Goal: Task Accomplishment & Management: Manage account settings

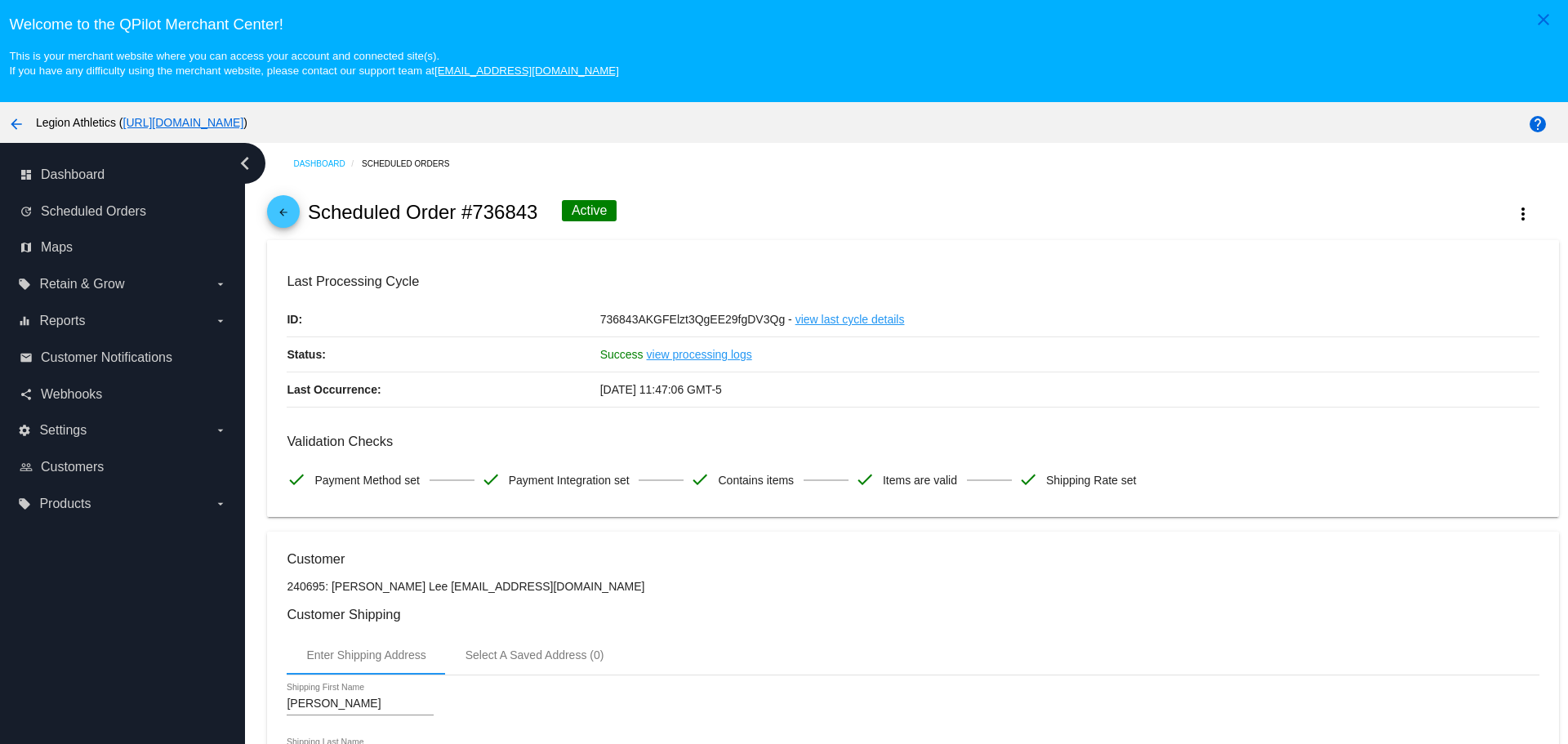
scroll to position [1143, 0]
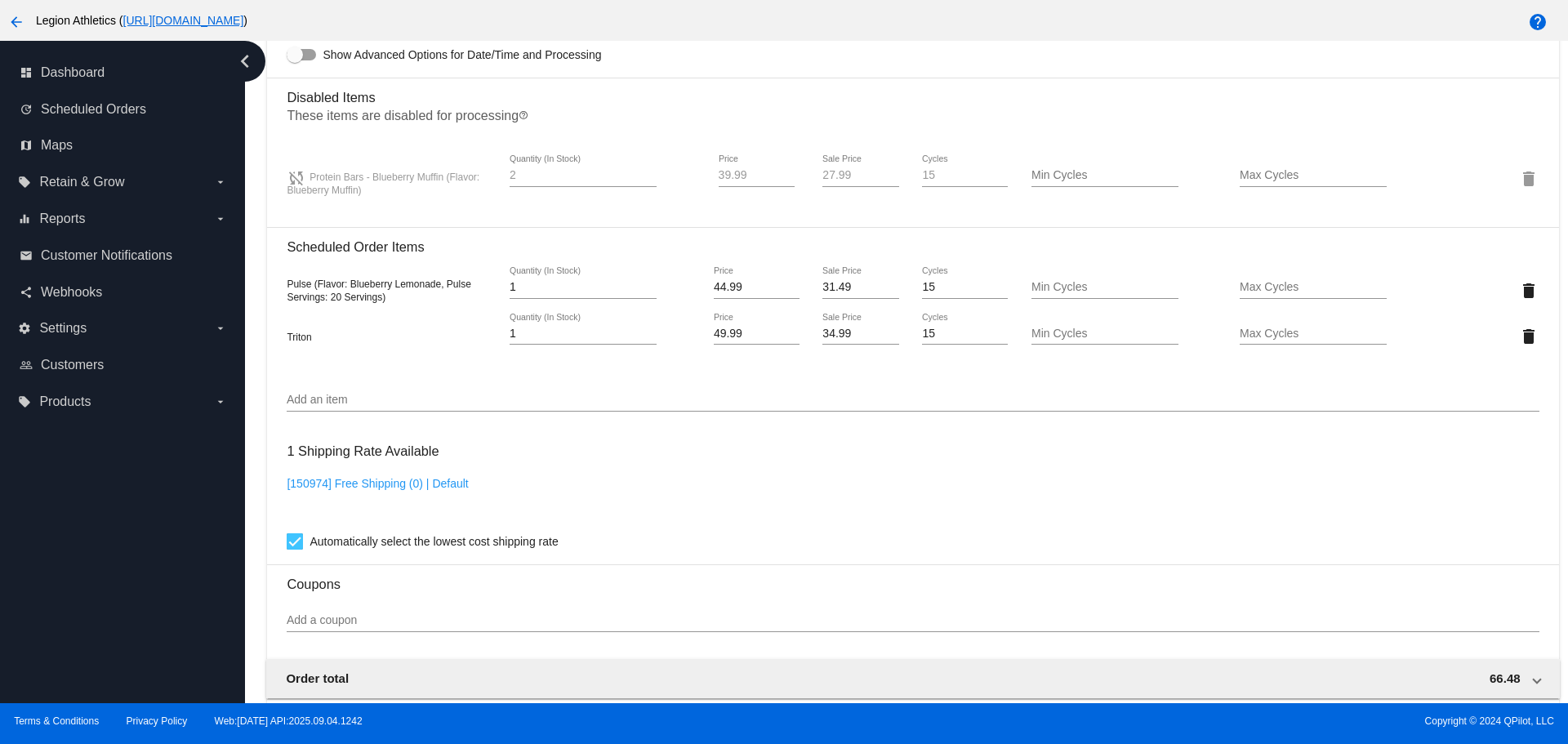
click at [16, 18] on mat-icon "arrow_back" at bounding box center [16, 21] width 19 height 19
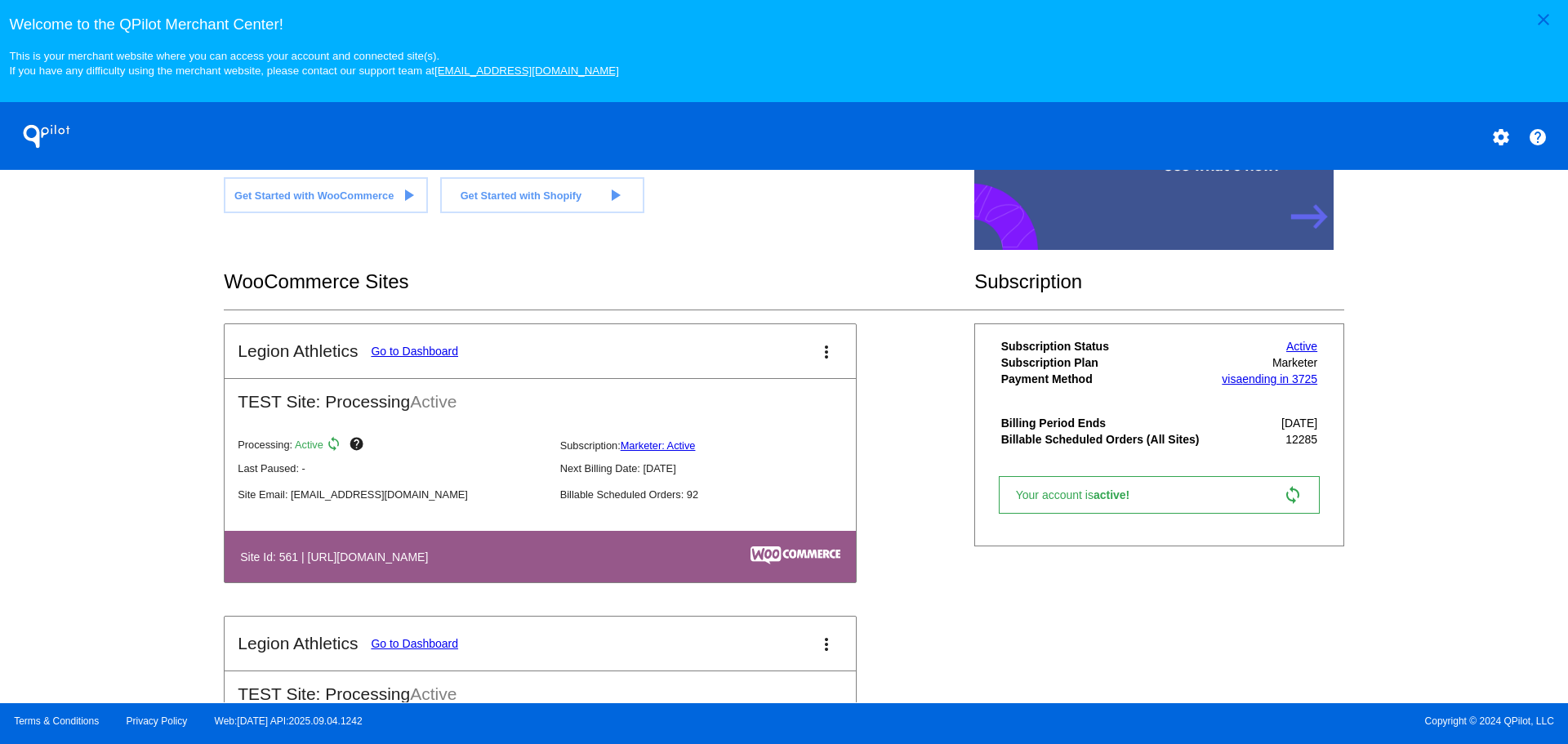
scroll to position [420, 0]
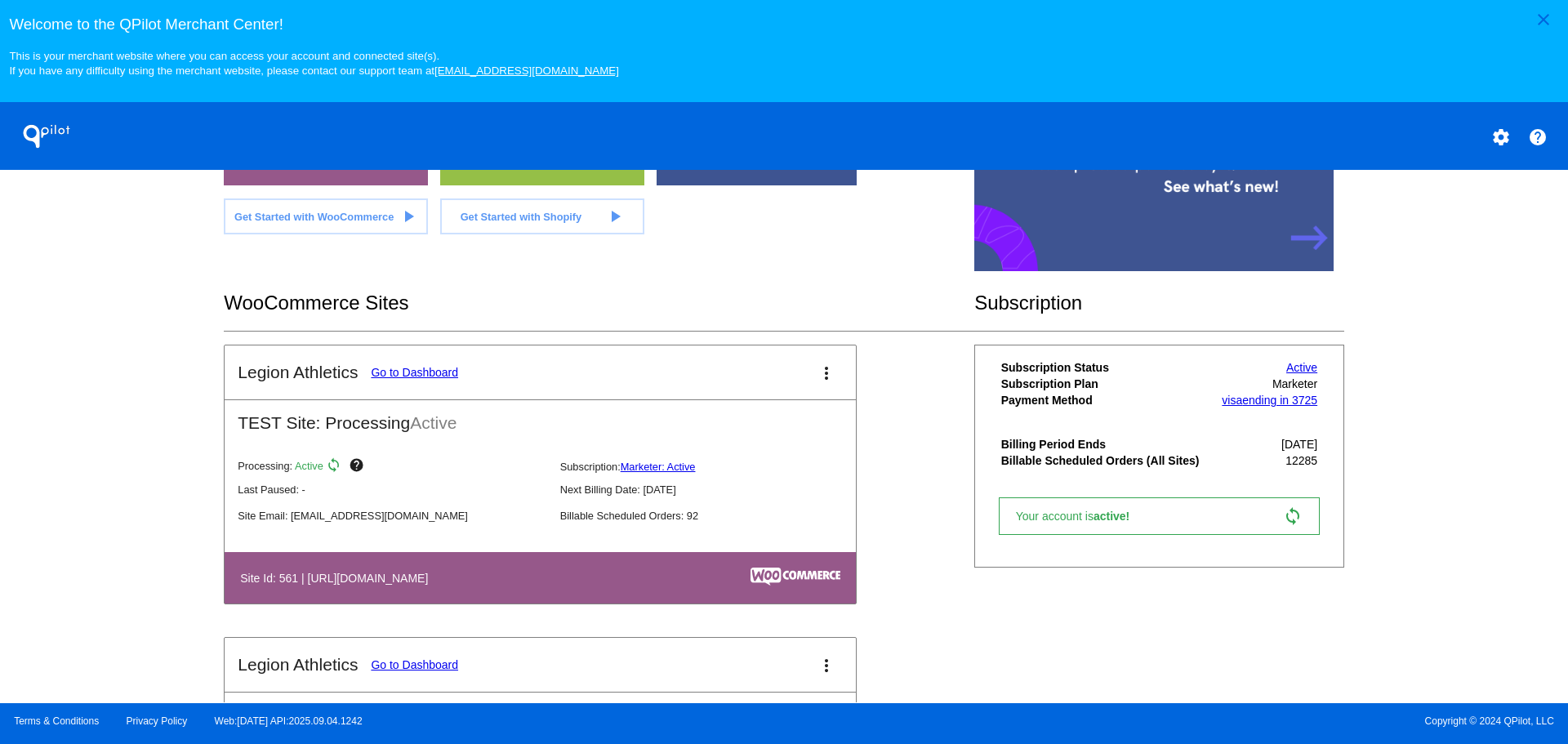
click at [404, 378] on link "Go to Dashboard" at bounding box center [414, 372] width 88 height 13
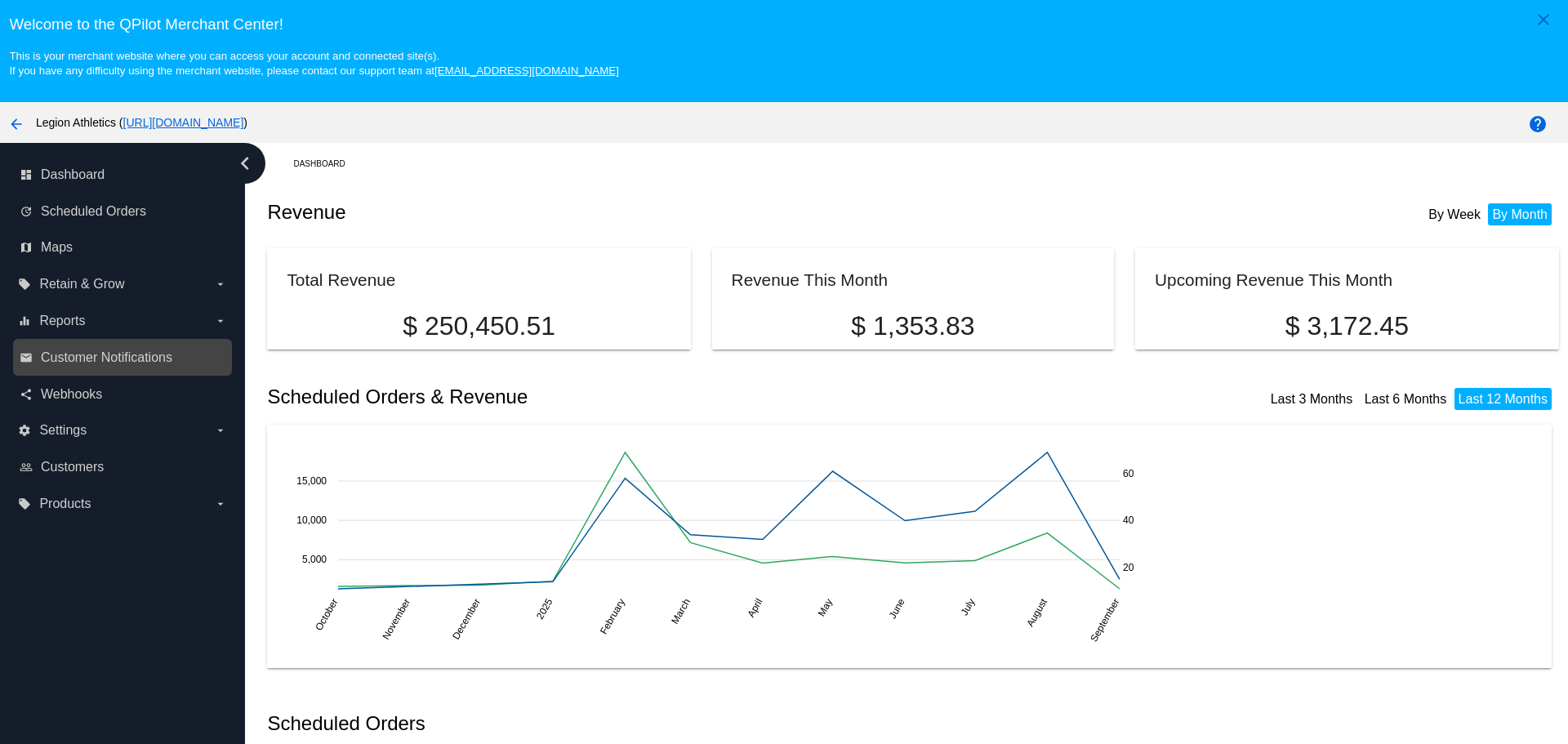
click at [44, 365] on link "email Customer Notifications" at bounding box center [123, 358] width 208 height 26
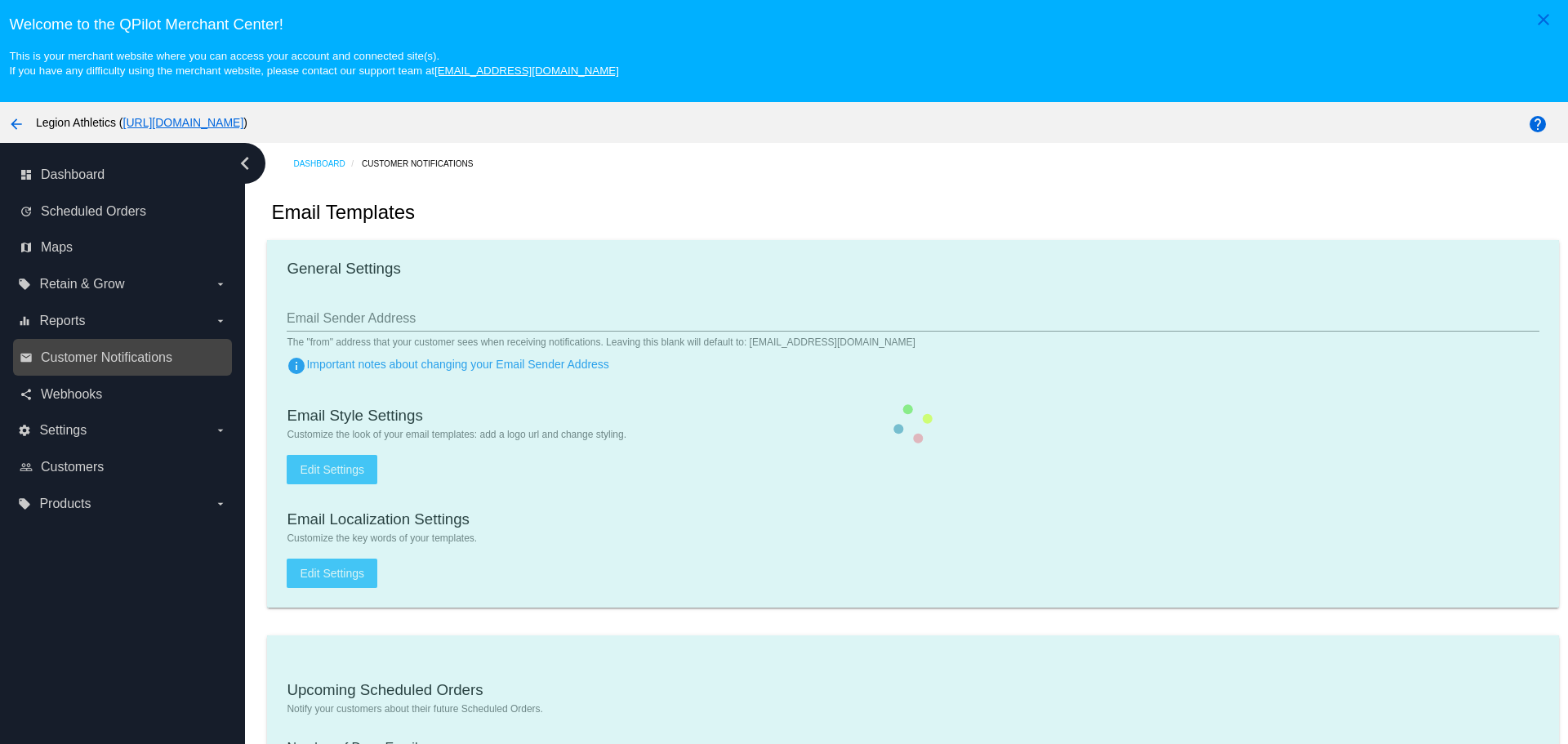
type input "[EMAIL_ADDRESS][DOMAIN_NAME]"
type input "1"
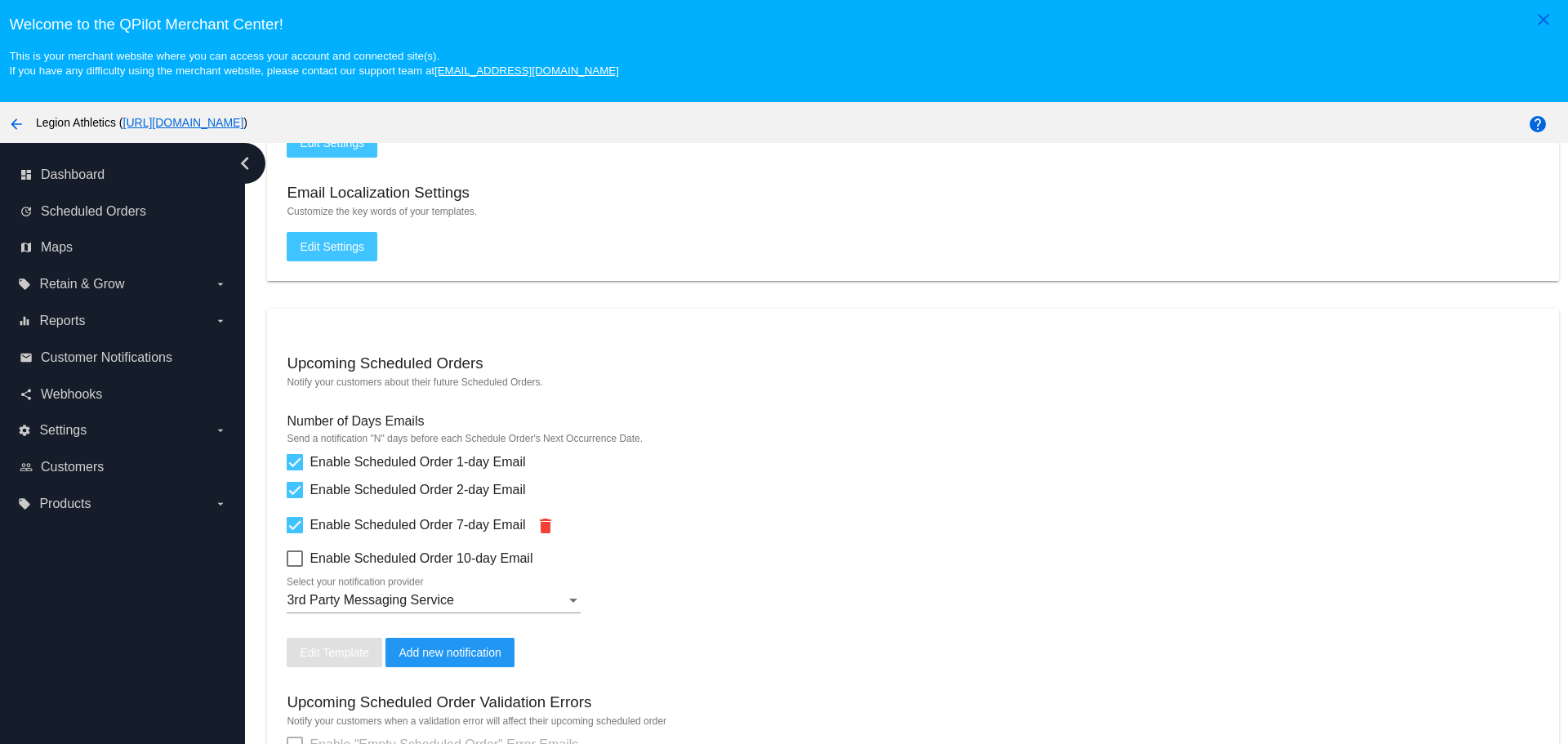
scroll to position [408, 0]
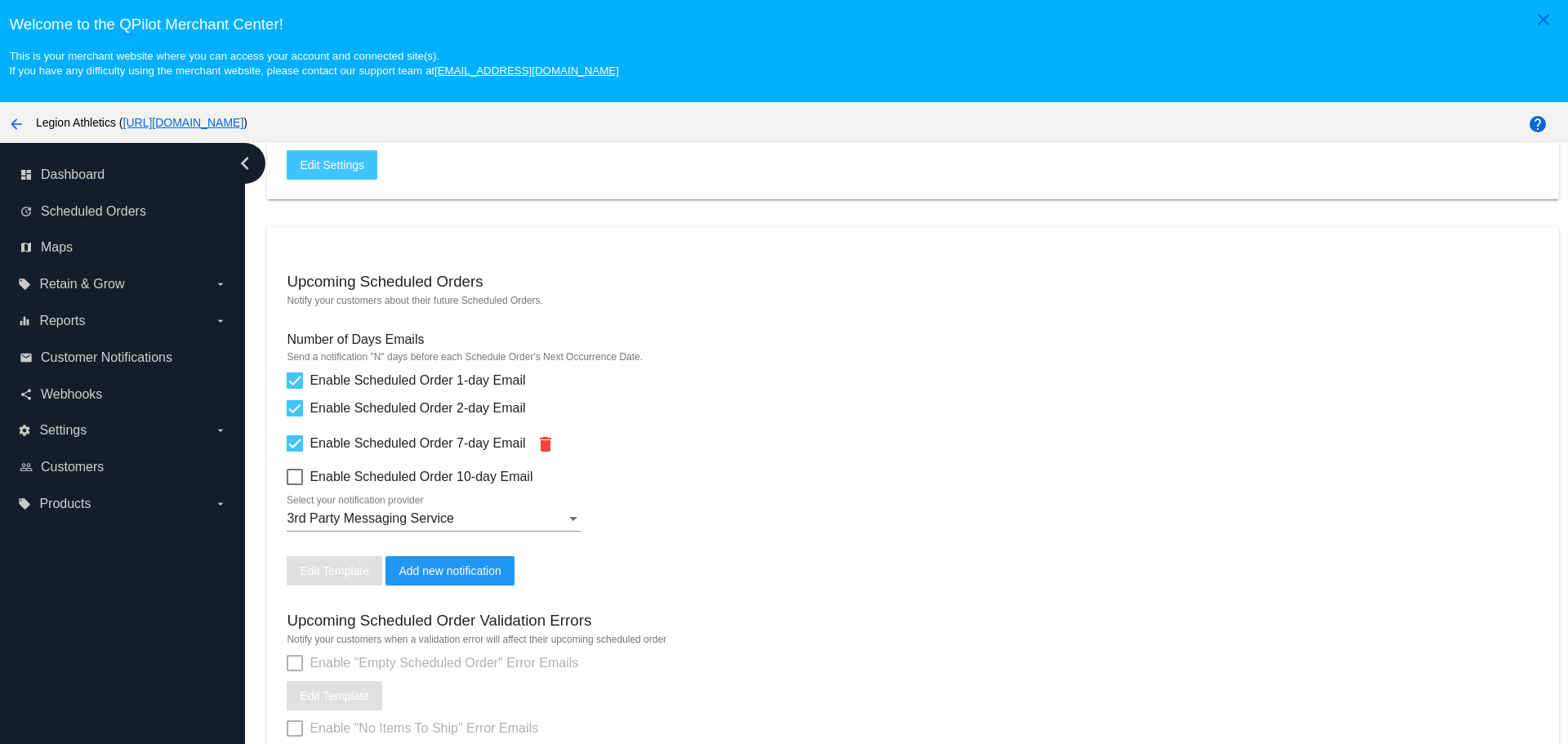
click at [293, 381] on div at bounding box center [295, 381] width 17 height 17
click at [294, 389] on input "Enable Scheduled Order 1-day Email" at bounding box center [294, 389] width 1 height 1
checkbox input "false"
click at [293, 404] on div at bounding box center [295, 408] width 17 height 17
click at [294, 417] on input "Enable Scheduled Order 2-day Email" at bounding box center [294, 417] width 1 height 1
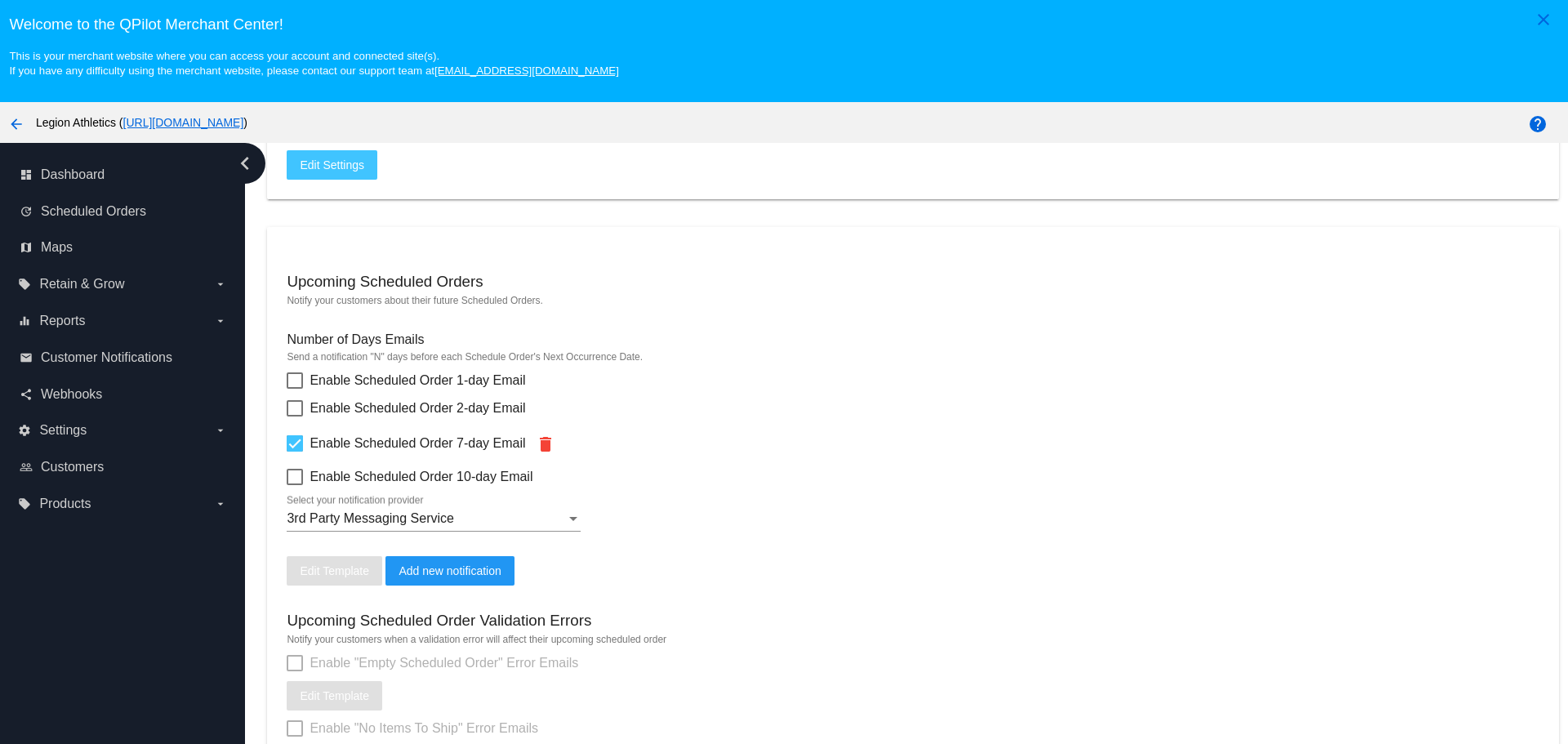
click at [293, 403] on div at bounding box center [295, 408] width 17 height 17
click at [294, 417] on input "Enable Scheduled Order 2-day Email" at bounding box center [294, 417] width 1 height 1
checkbox input "true"
click at [296, 382] on div at bounding box center [295, 381] width 17 height 17
click at [295, 389] on input "Enable Scheduled Order 1-day Email" at bounding box center [294, 389] width 1 height 1
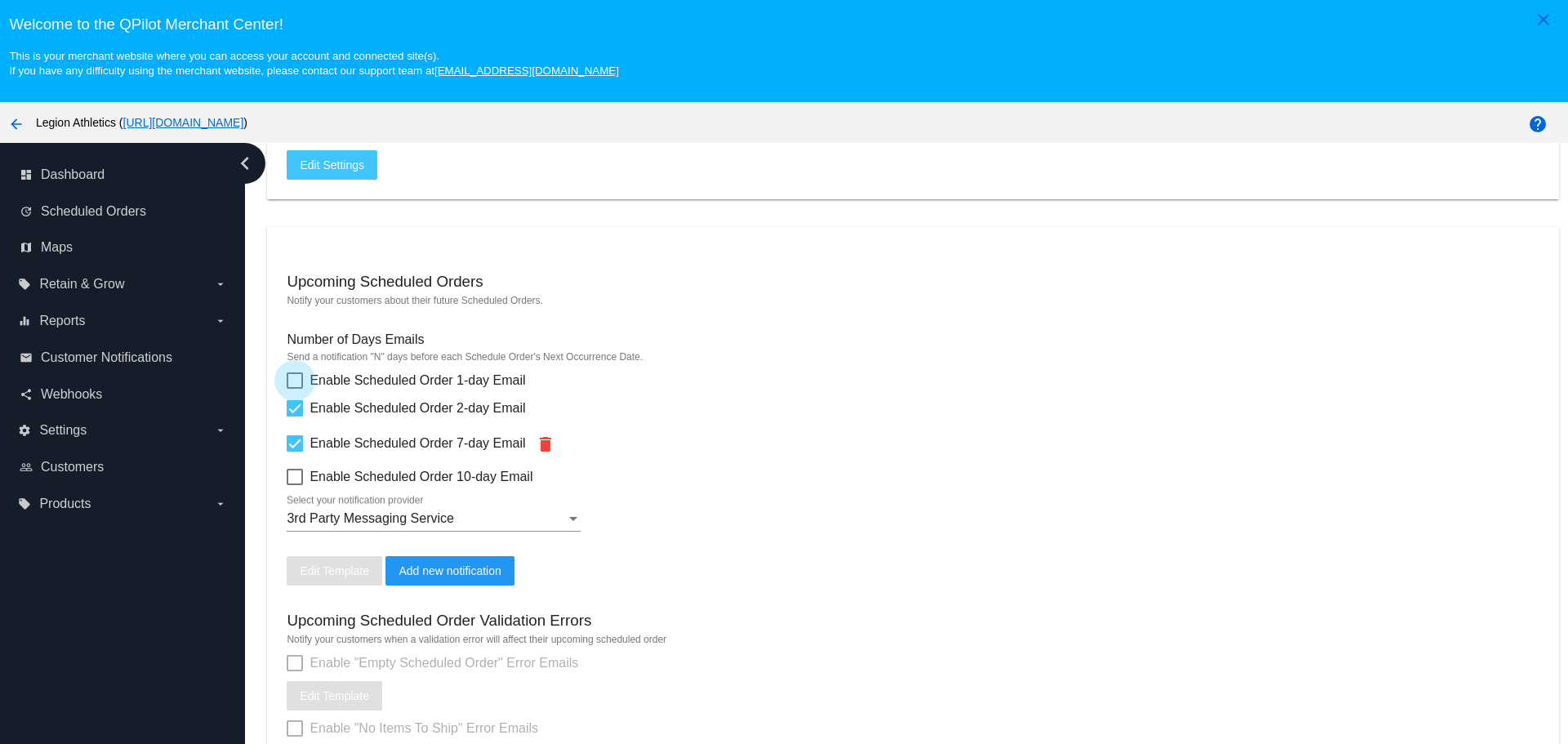
checkbox input "true"
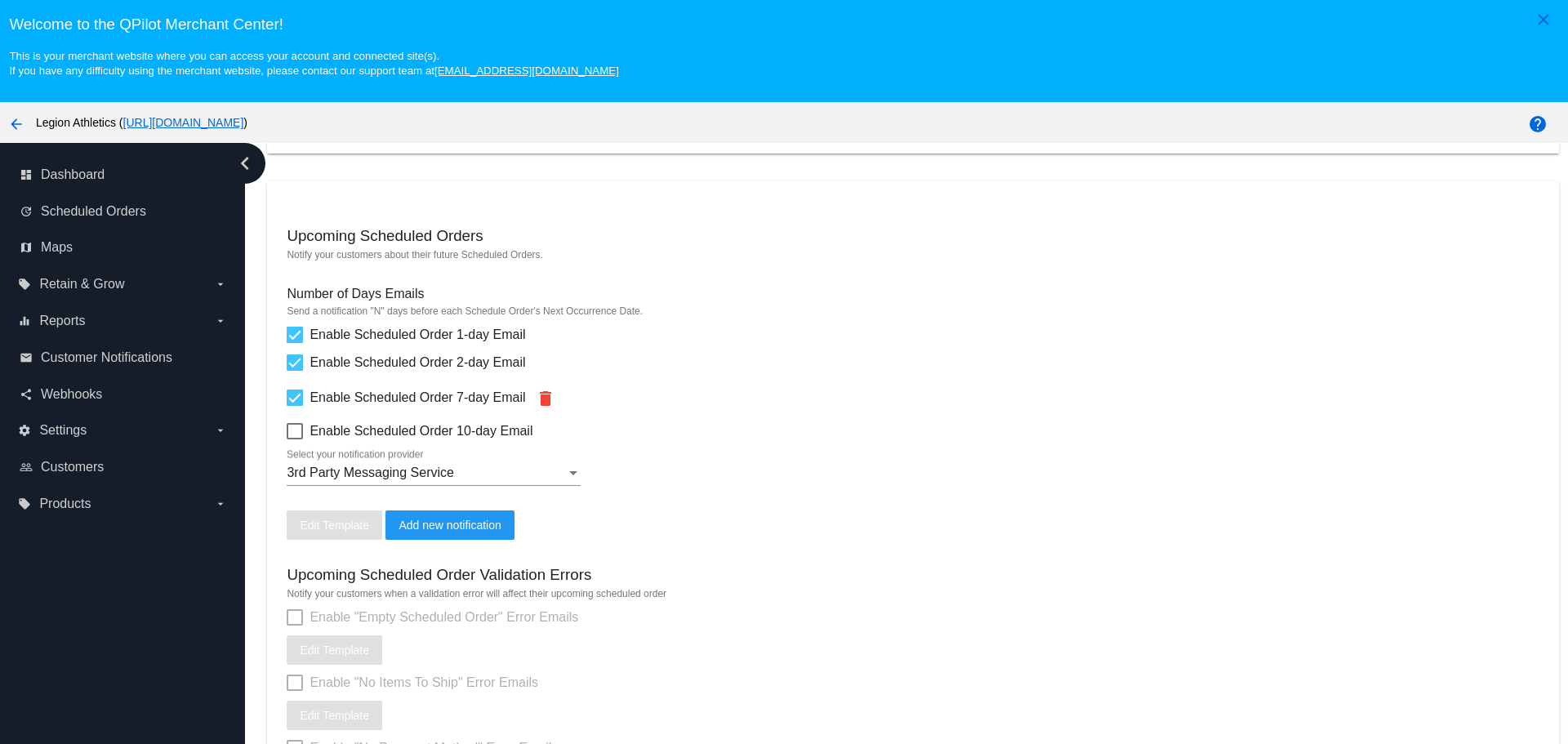
scroll to position [490, 0]
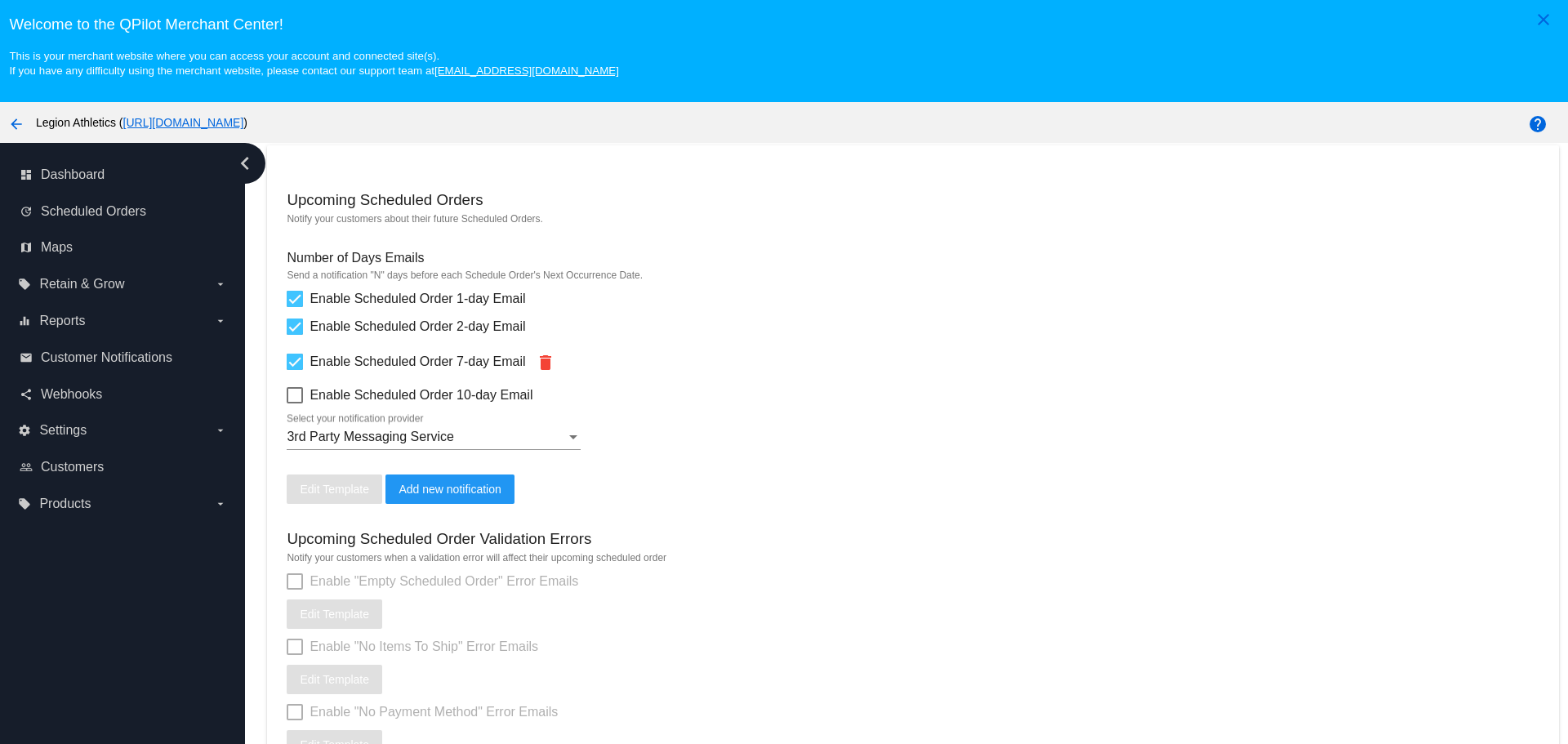
click at [361, 439] on span "3rd Party Messaging Service" at bounding box center [371, 436] width 168 height 14
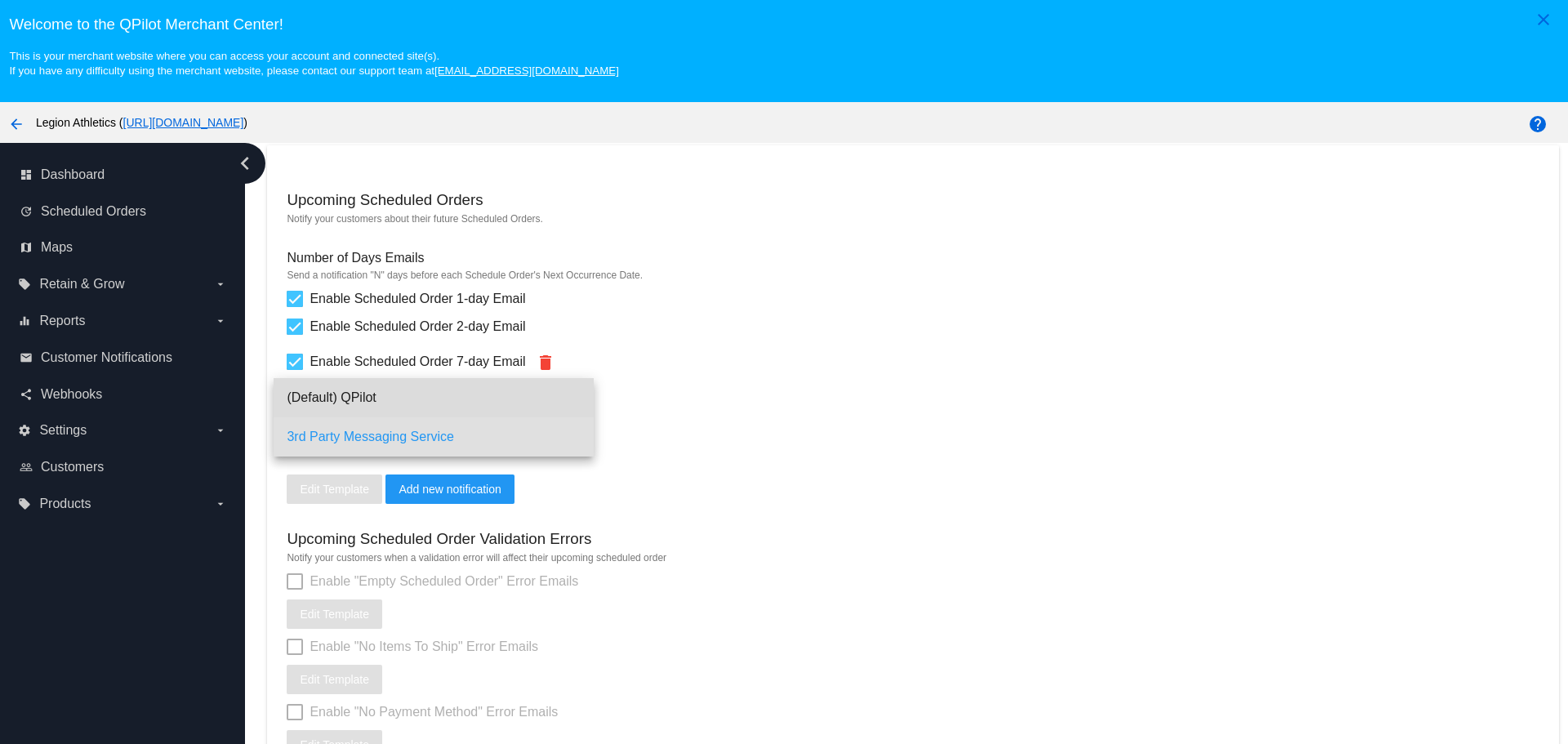
click at [362, 396] on span "(Default) QPilot" at bounding box center [434, 397] width 294 height 40
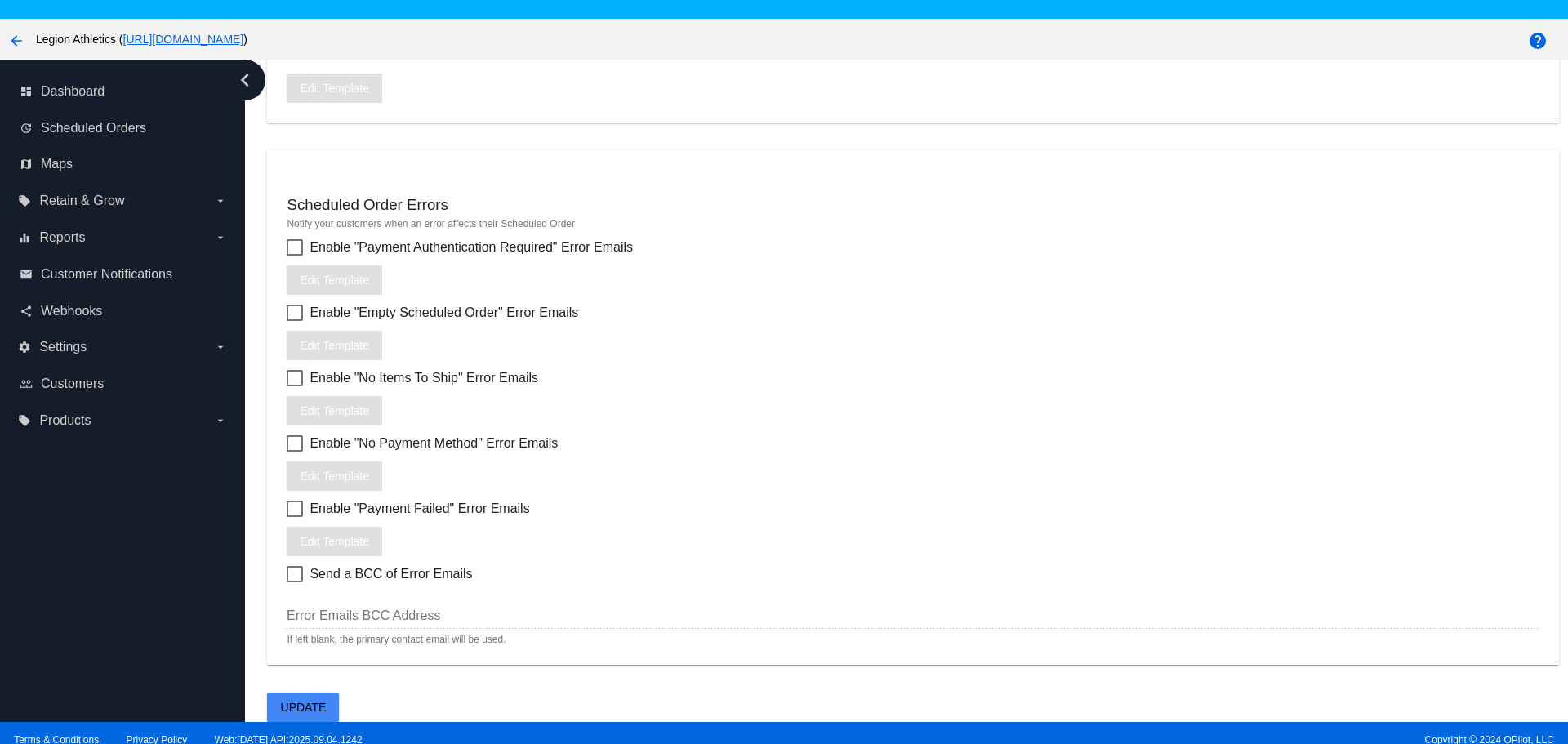
scroll to position [102, 0]
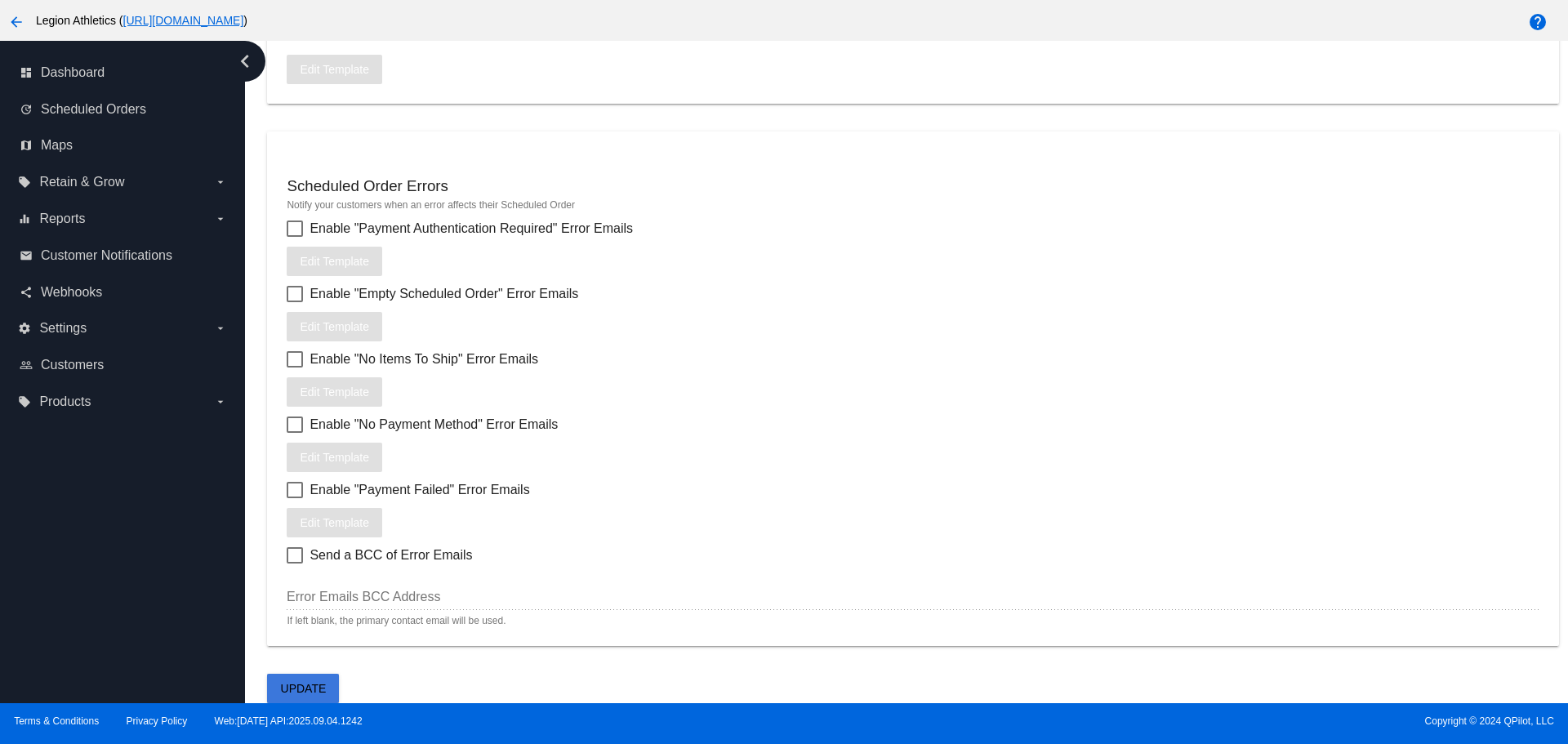
click at [325, 691] on span "Update" at bounding box center [304, 689] width 46 height 13
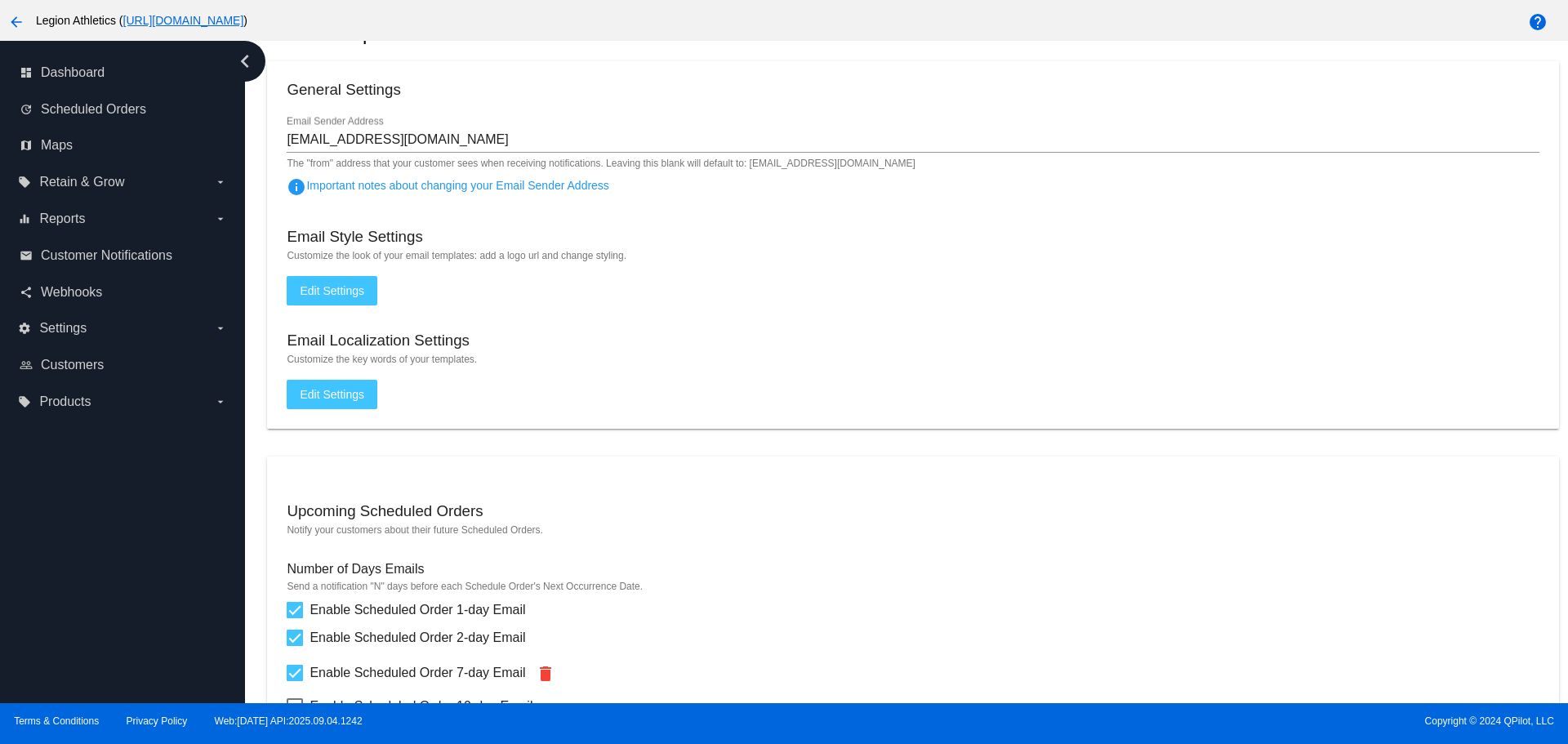
scroll to position [0, 0]
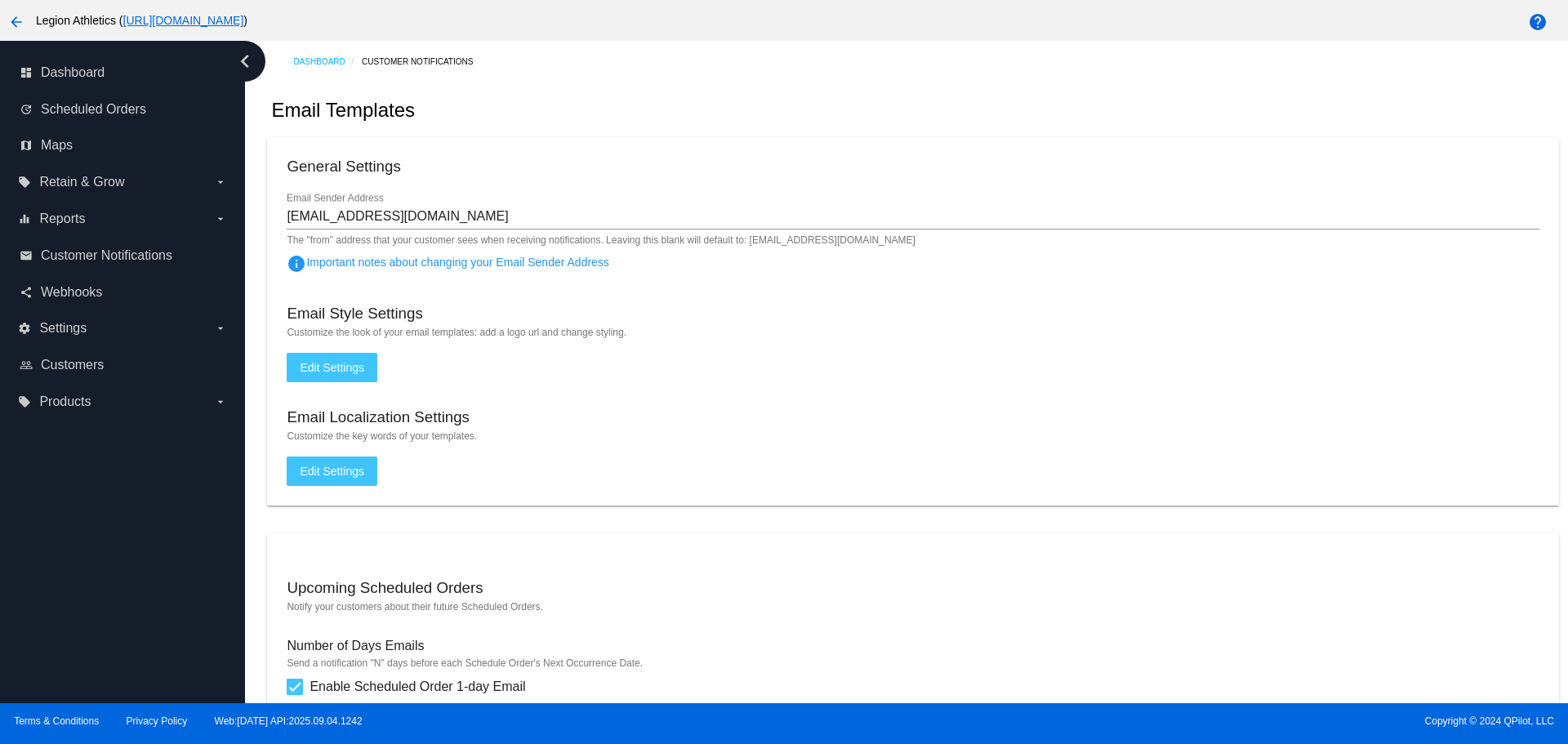
click at [13, 18] on mat-icon "arrow_back" at bounding box center [16, 21] width 19 height 19
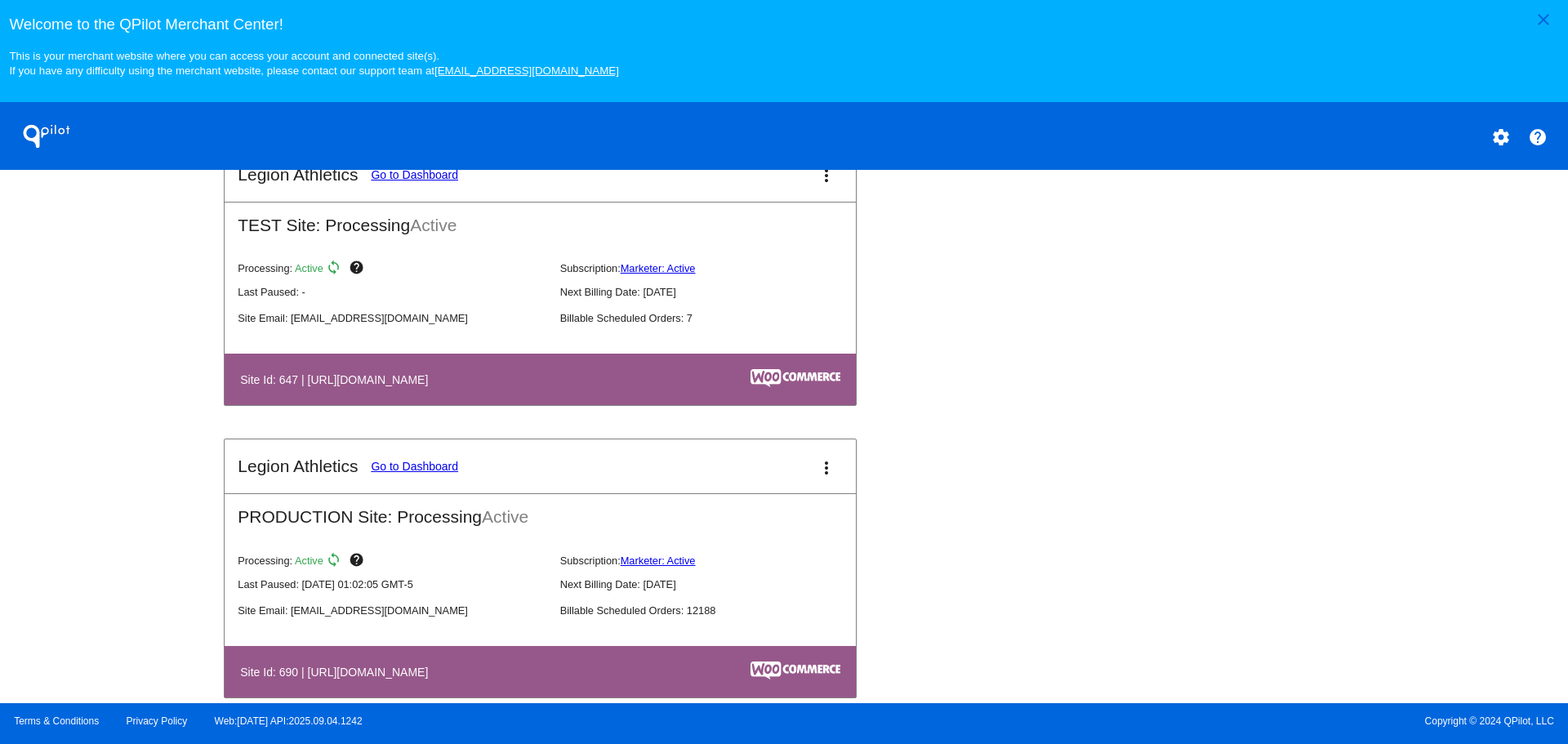
scroll to position [939, 0]
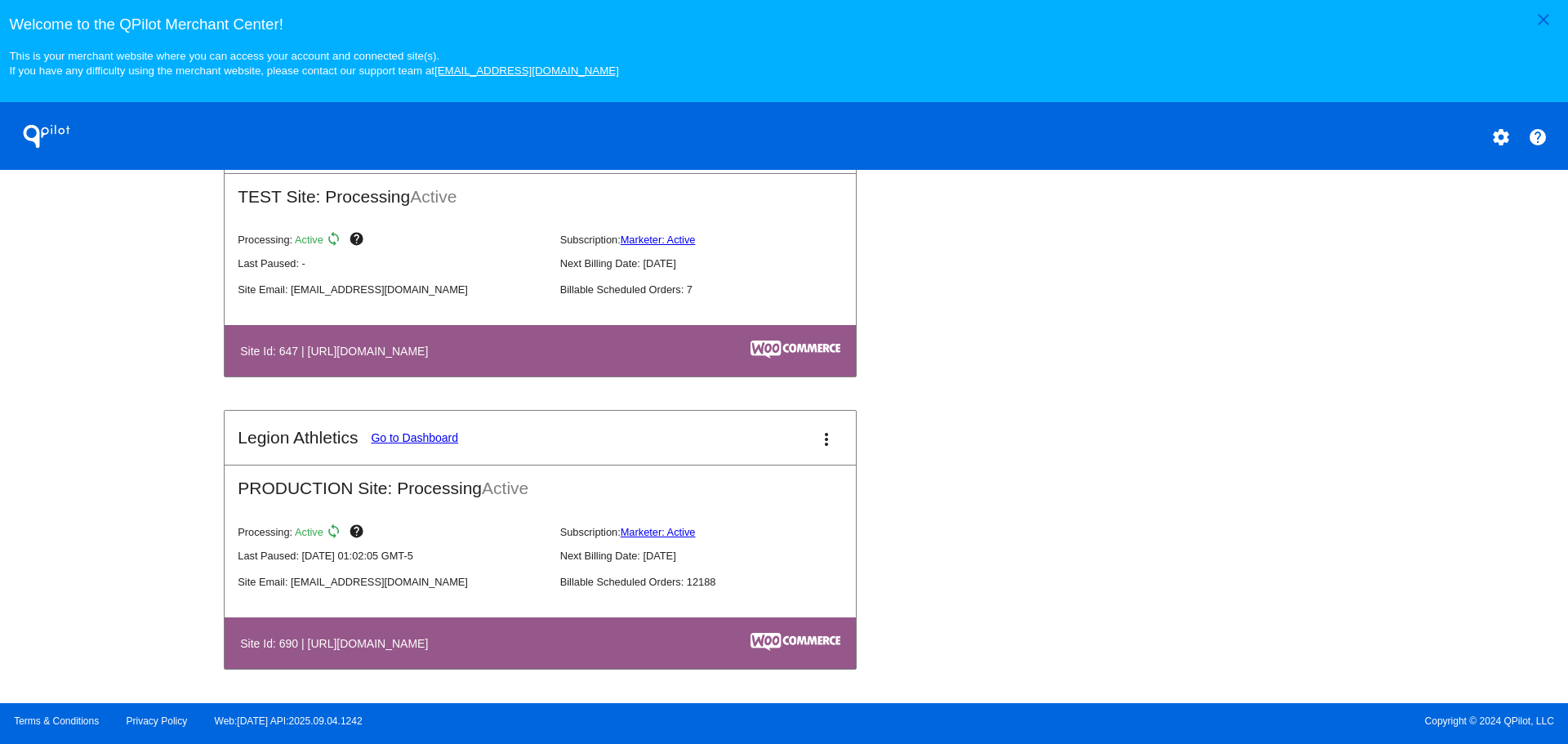
click at [430, 439] on link "Go to Dashboard" at bounding box center [414, 438] width 88 height 13
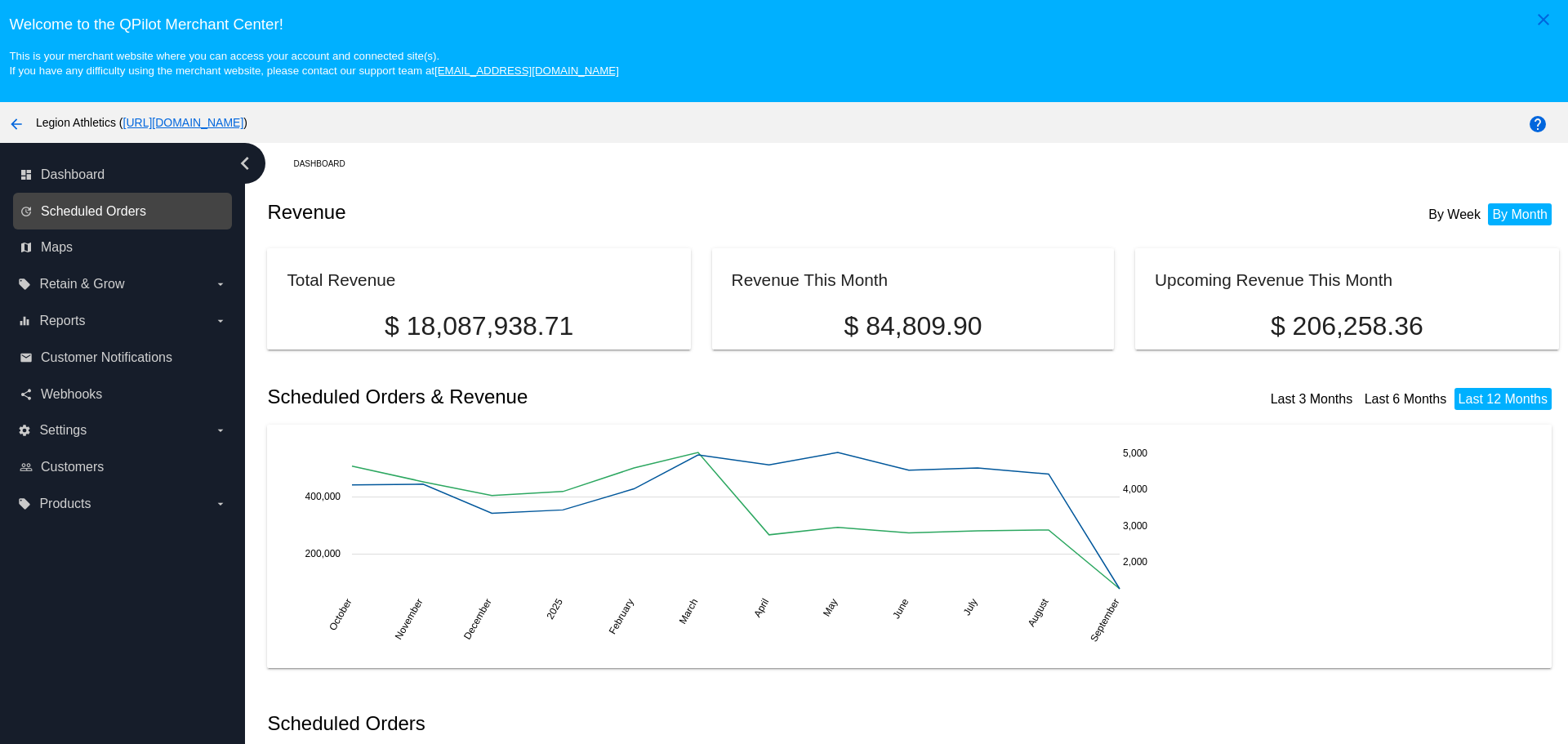
click at [112, 218] on span "Scheduled Orders" at bounding box center [93, 211] width 105 height 15
